Goal: Transaction & Acquisition: Download file/media

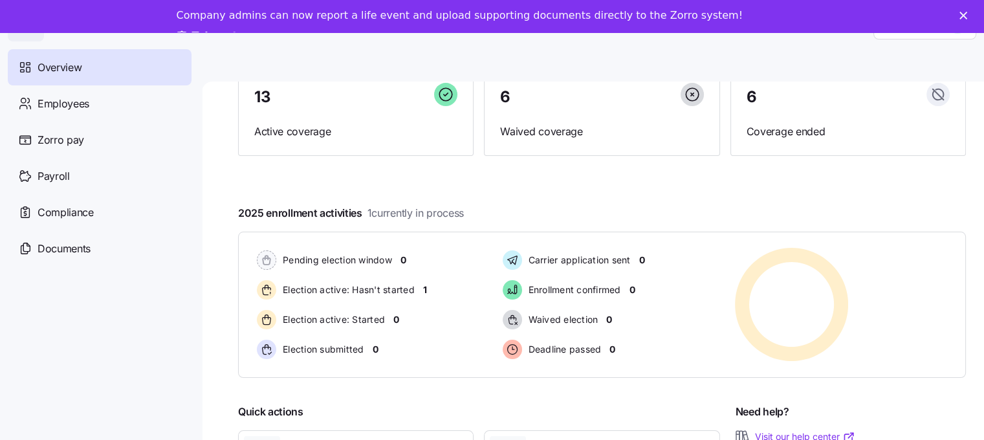
scroll to position [129, 0]
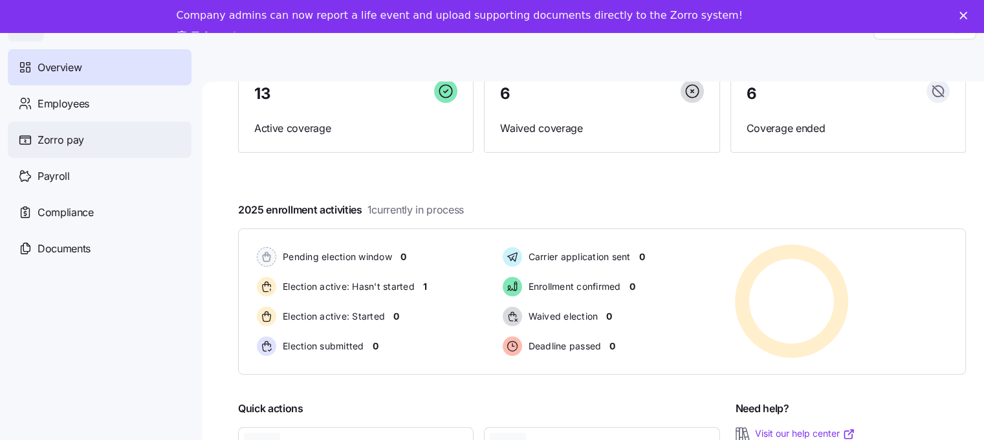
click at [54, 140] on span "Zorro pay" at bounding box center [61, 140] width 47 height 16
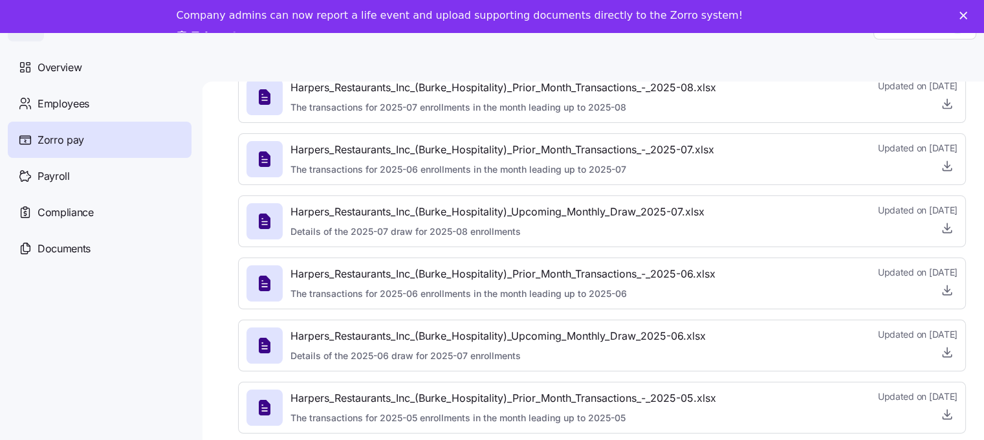
scroll to position [194, 0]
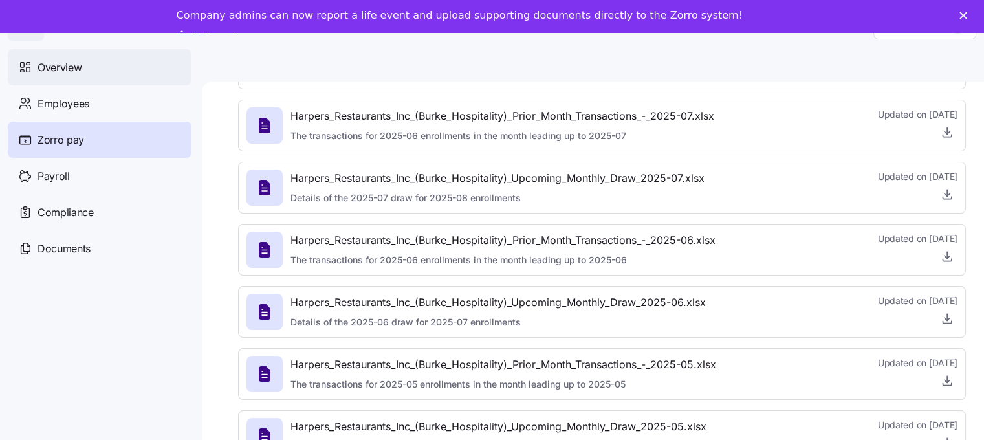
click at [52, 69] on span "Overview" at bounding box center [60, 68] width 44 height 16
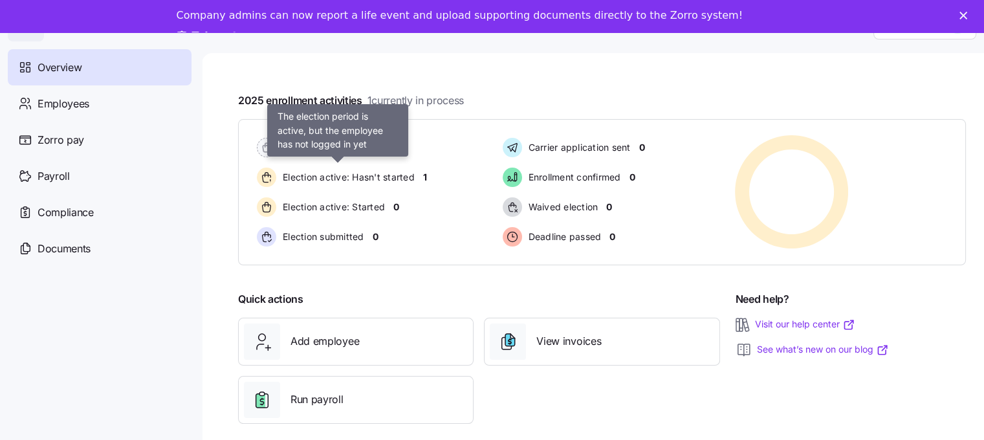
scroll to position [41, 0]
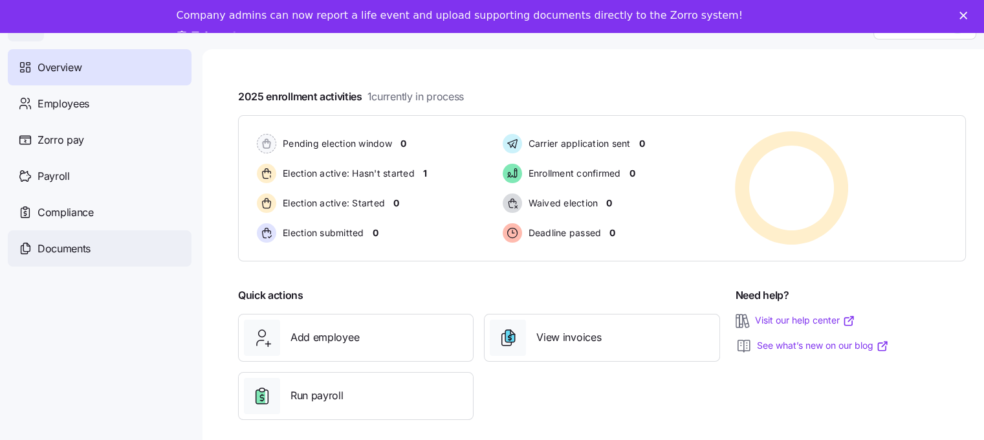
click at [46, 249] on span "Documents" at bounding box center [64, 249] width 53 height 16
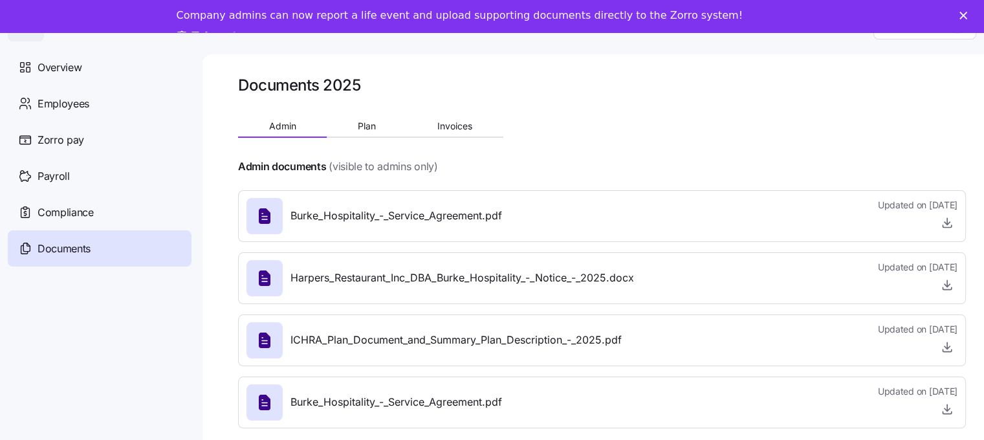
scroll to position [41, 0]
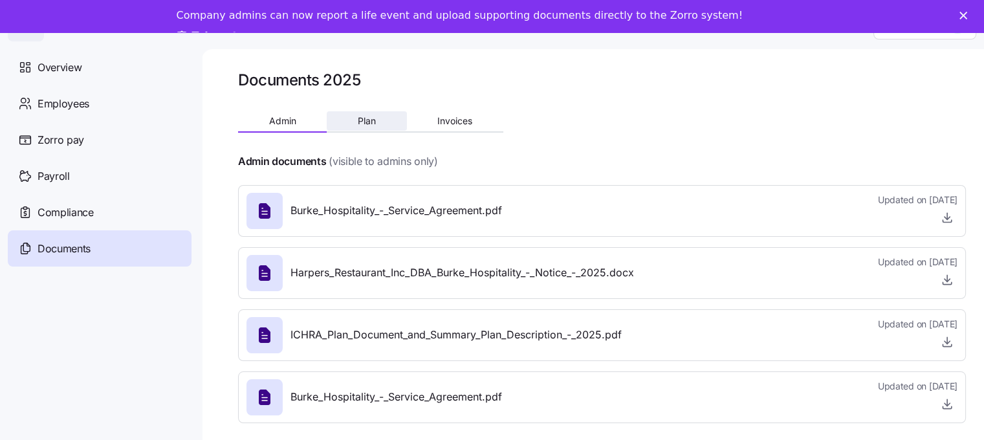
click at [362, 116] on span "Plan" at bounding box center [367, 120] width 18 height 9
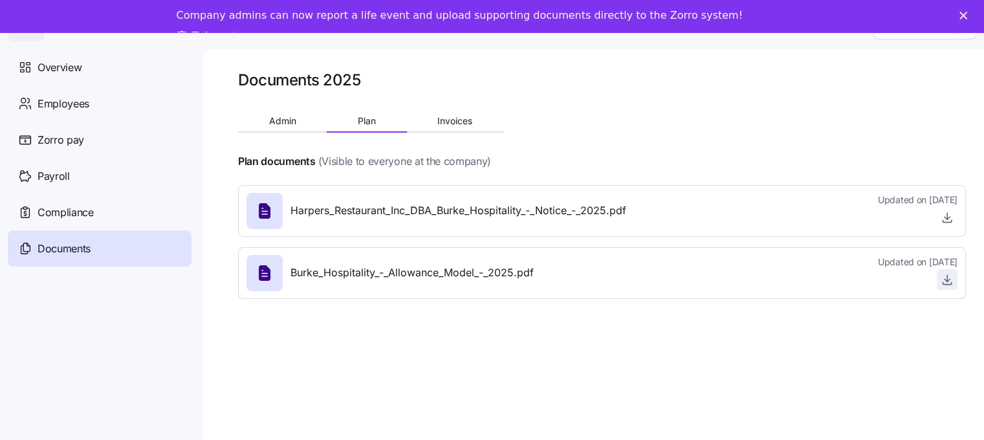
click at [952, 273] on icon "button" at bounding box center [947, 279] width 13 height 13
